Goal: Information Seeking & Learning: Learn about a topic

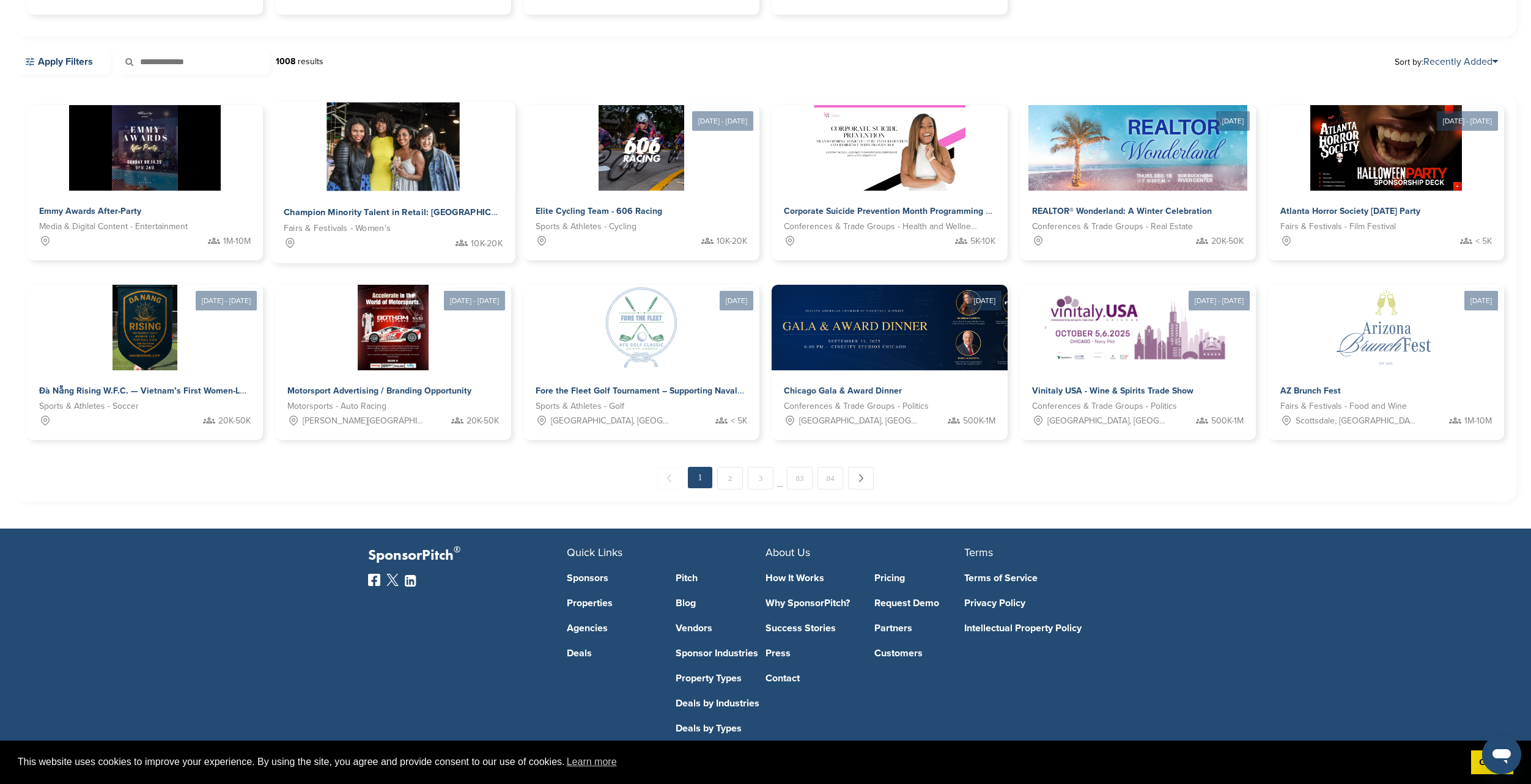
scroll to position [305, 0]
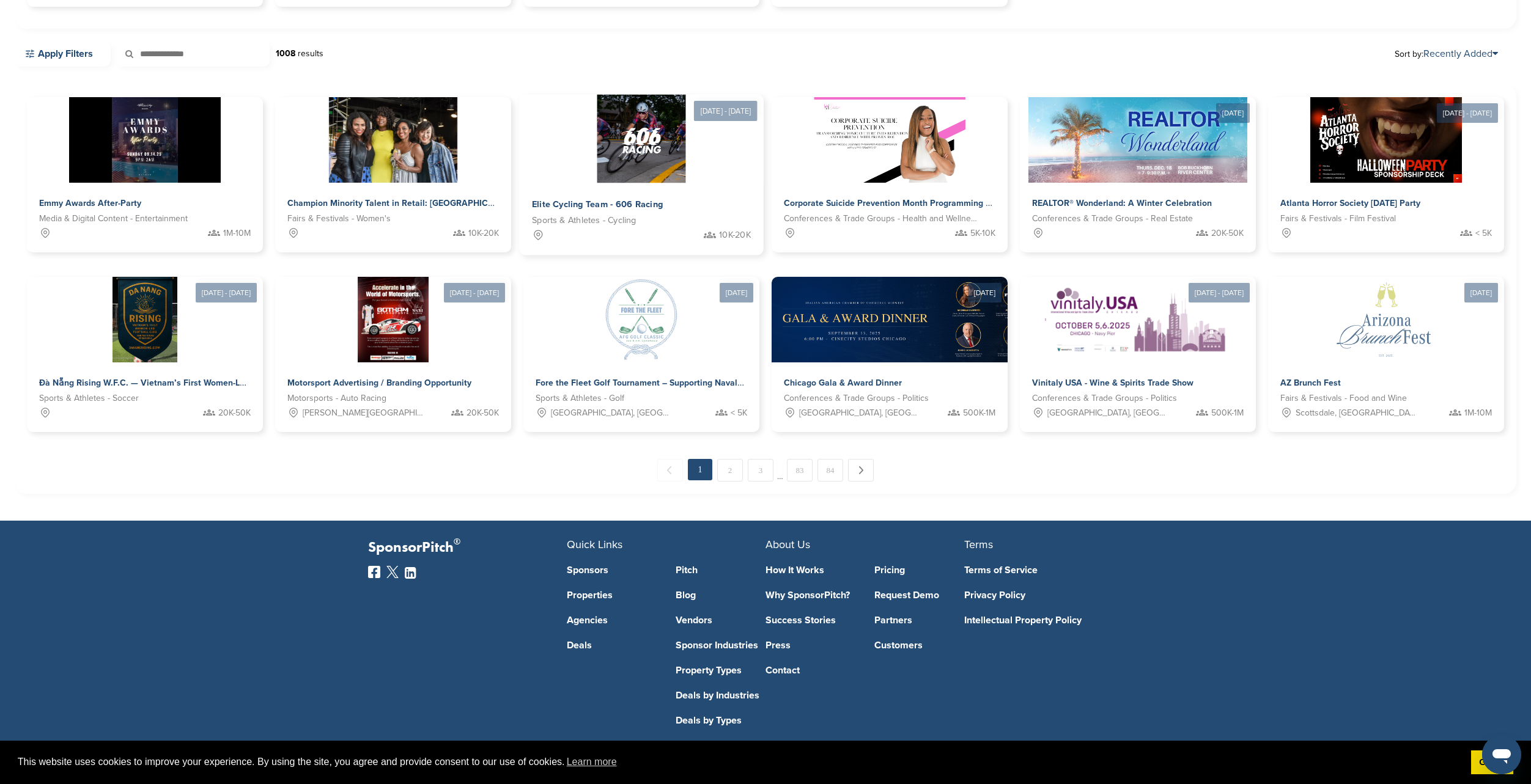
click at [631, 202] on span "Elite Cycling Team - 606 Racing" at bounding box center [597, 205] width 131 height 11
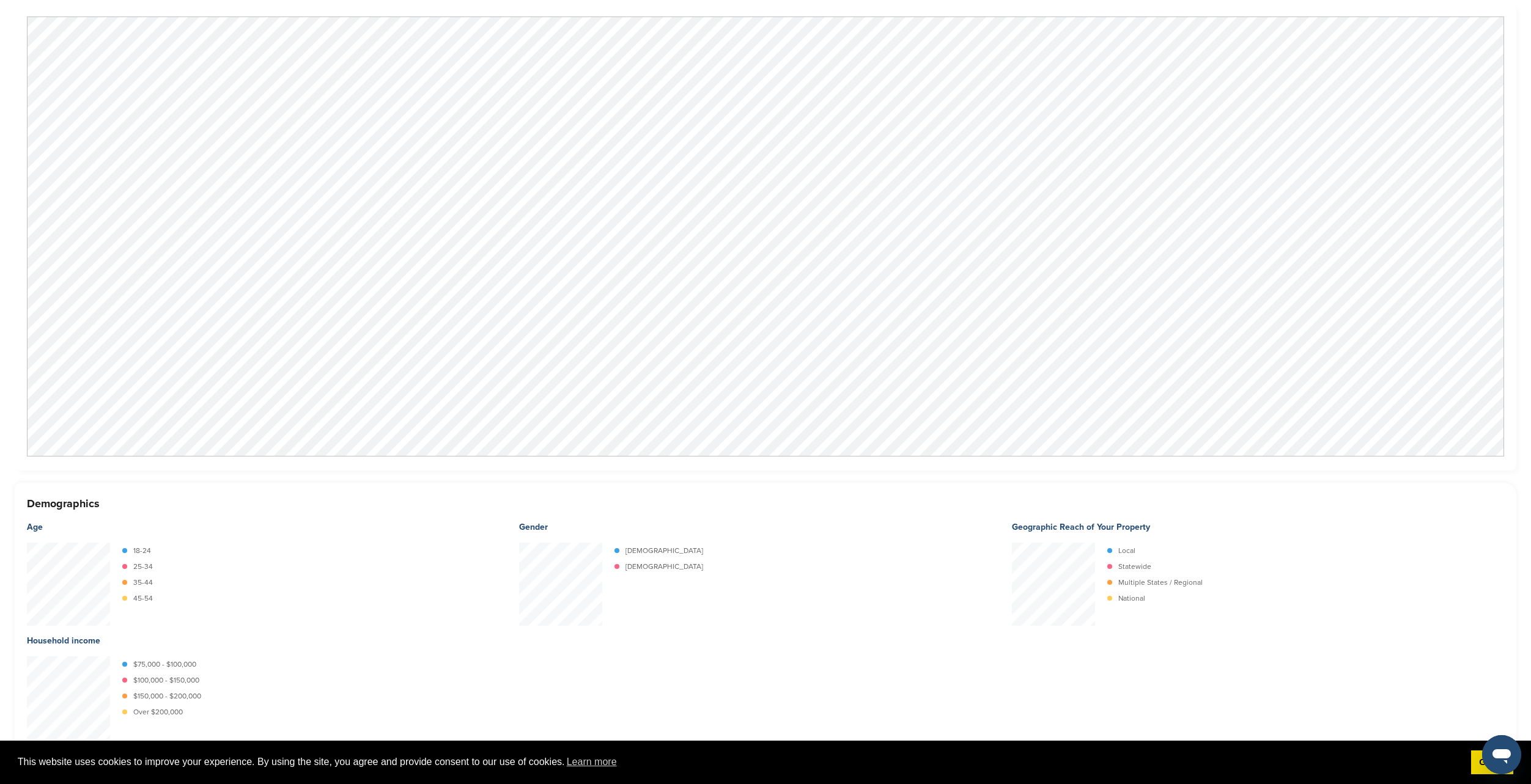
scroll to position [1039, 0]
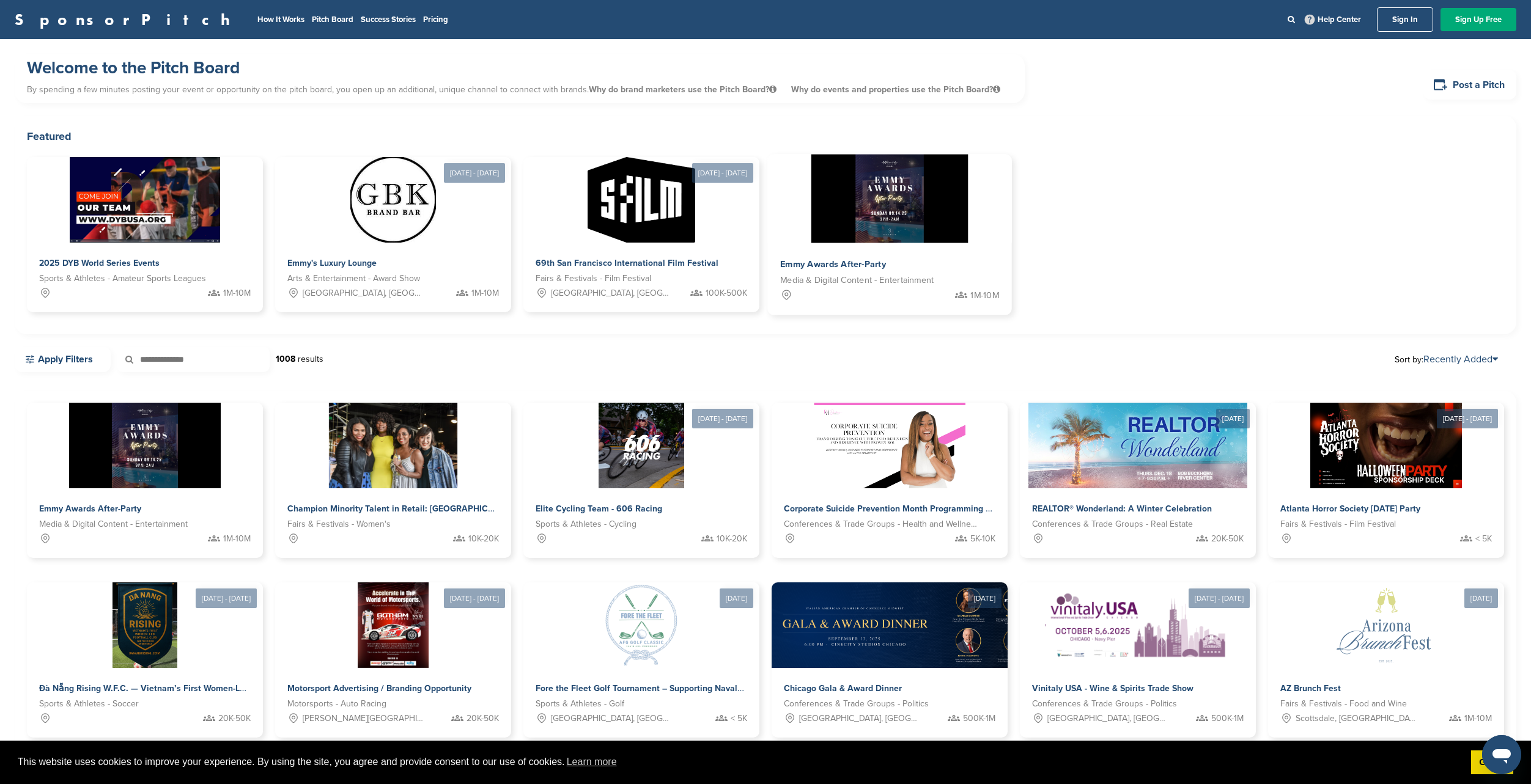
click at [829, 257] on div "Emmy Awards After-Party" at bounding box center [842, 264] width 125 height 18
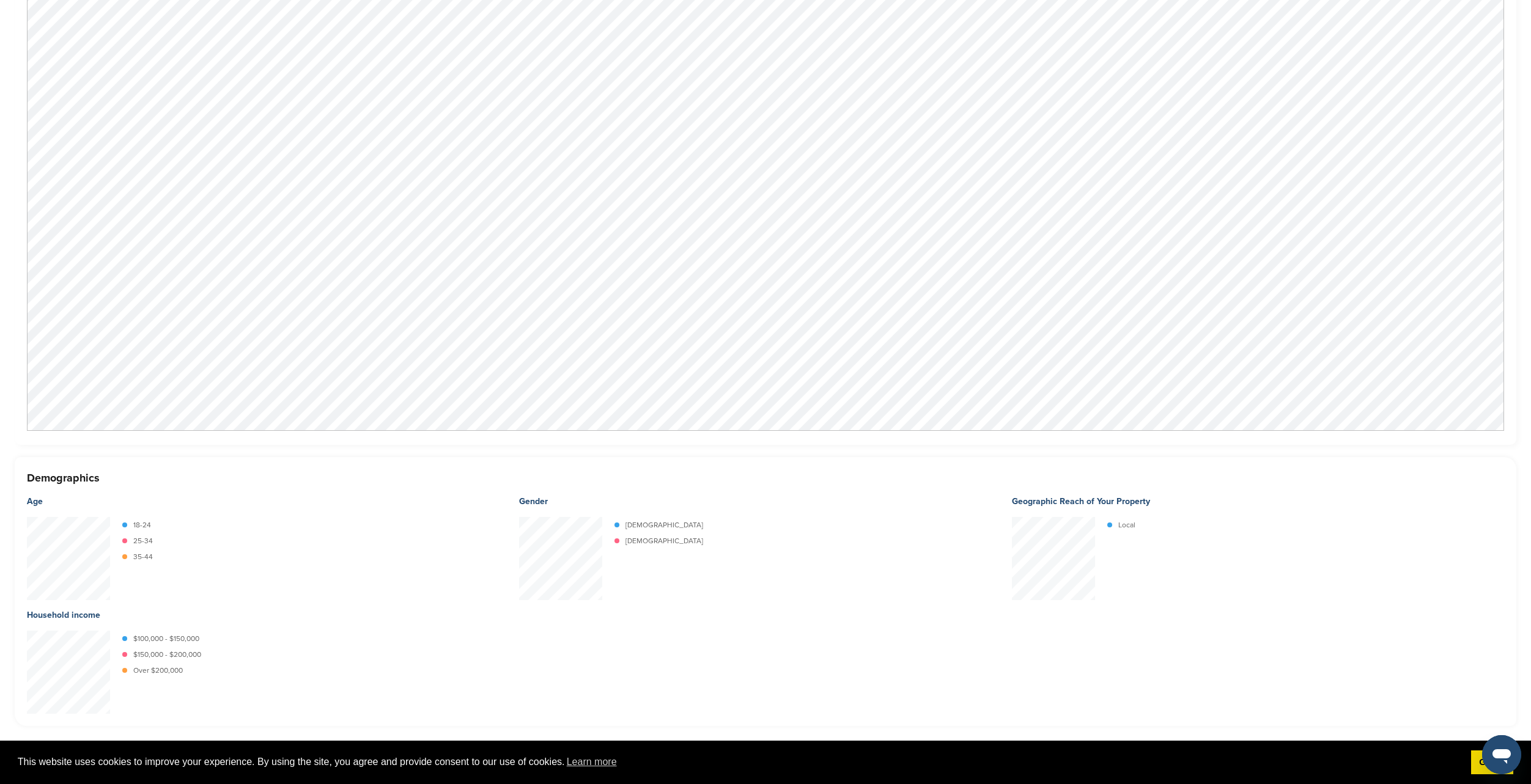
scroll to position [673, 0]
